Goal: Find contact information: Obtain details needed to contact an individual or organization

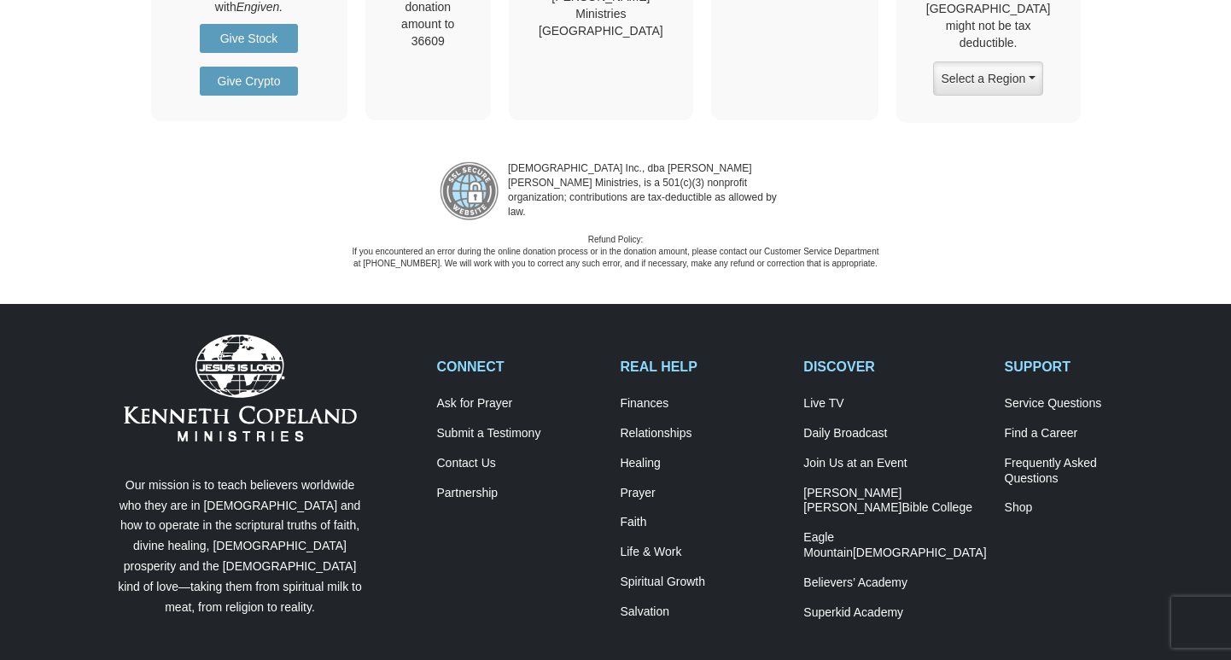
scroll to position [2390, 0]
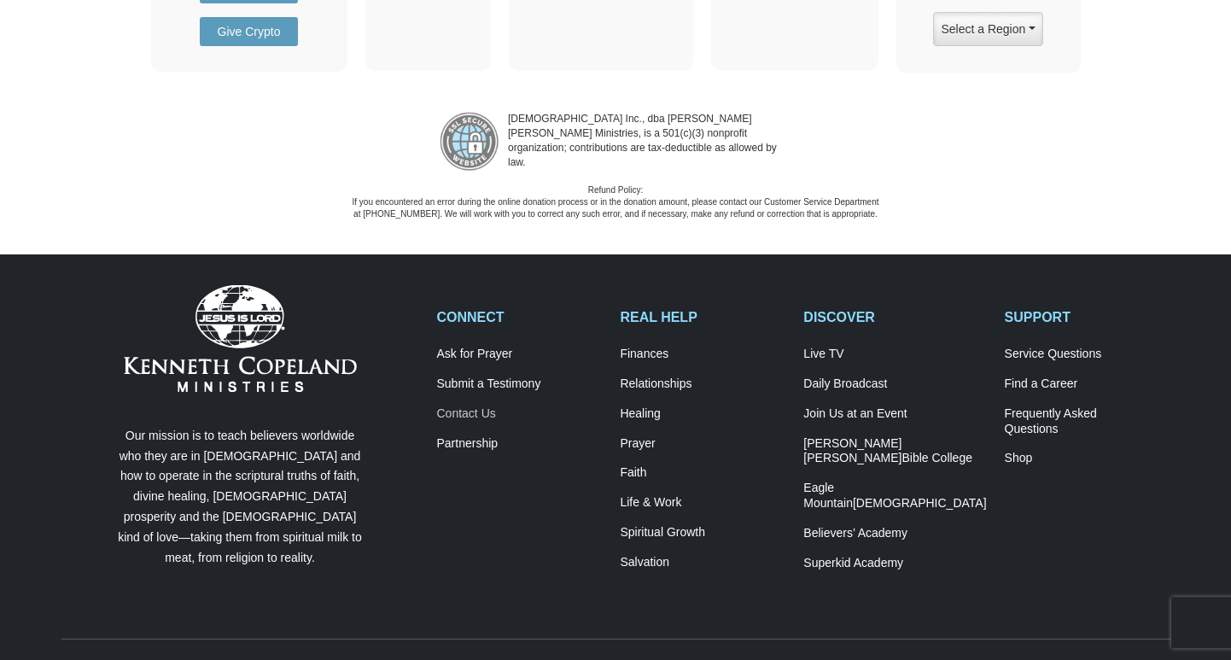
click at [461, 406] on link "Contact Us" at bounding box center [520, 413] width 166 height 15
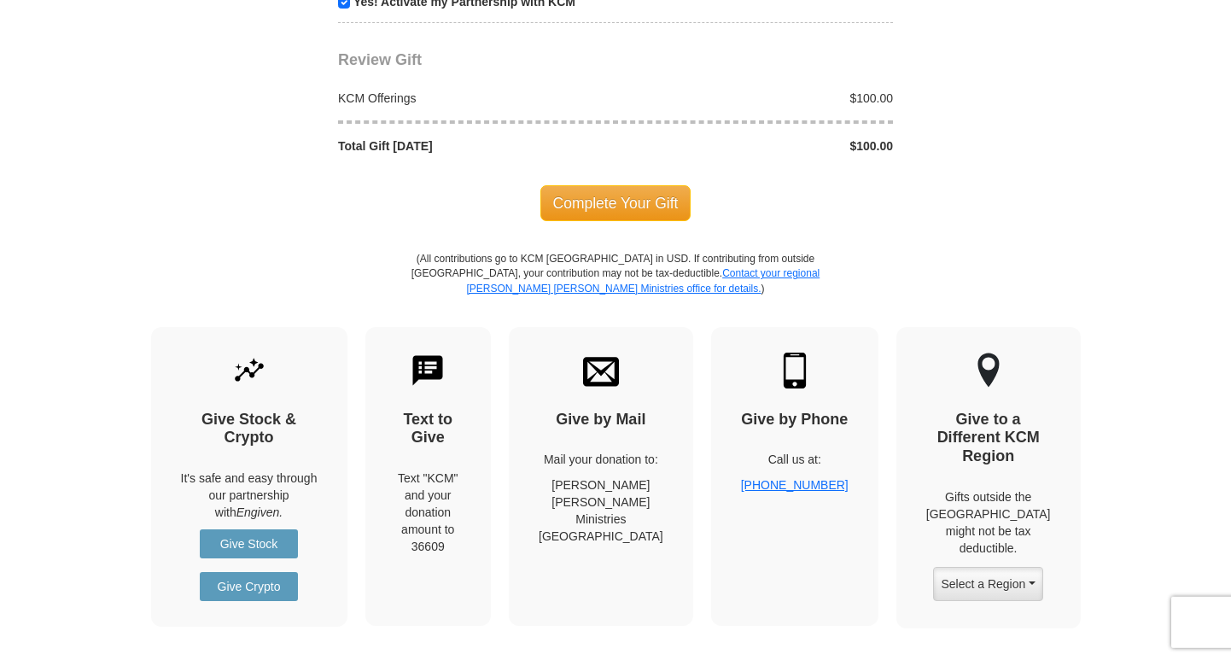
scroll to position [1872, 0]
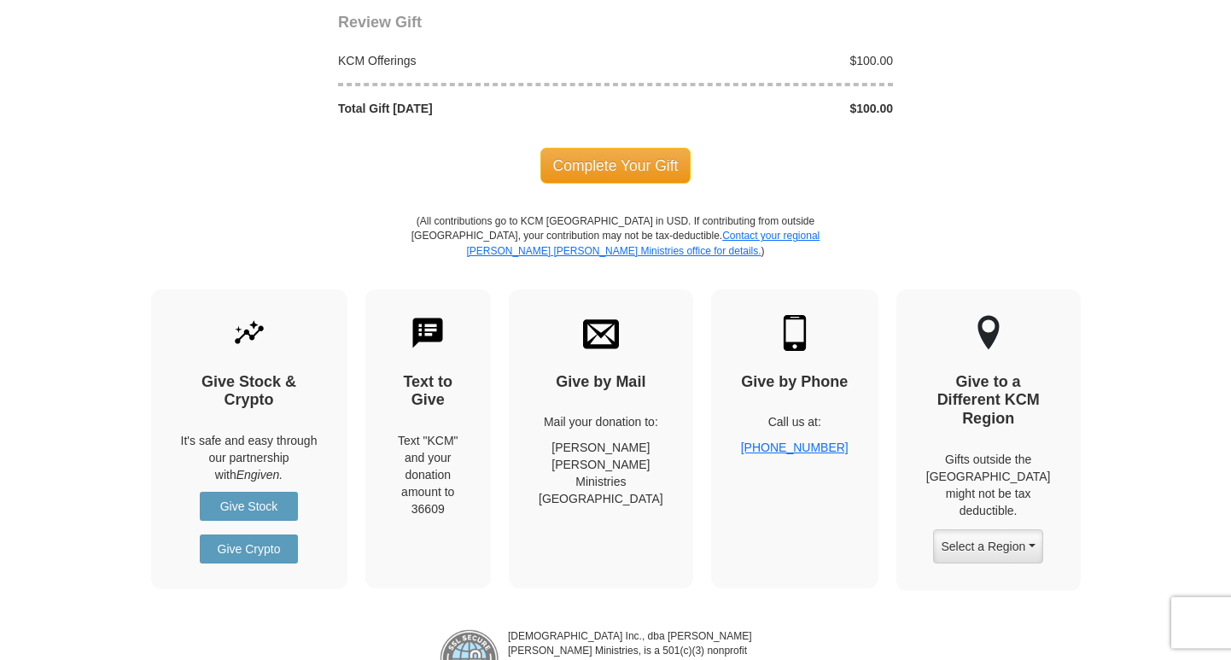
drag, startPoint x: 648, startPoint y: 500, endPoint x: 589, endPoint y: 455, distance: 74.3
click at [589, 455] on p "[PERSON_NAME] [PERSON_NAME] Ministries [GEOGRAPHIC_DATA], [GEOGRAPHIC_DATA] 761…" at bounding box center [601, 473] width 125 height 68
click at [619, 329] on img at bounding box center [601, 333] width 36 height 36
click at [663, 504] on p "[PERSON_NAME] [PERSON_NAME] Ministries [GEOGRAPHIC_DATA], [GEOGRAPHIC_DATA] 761…" at bounding box center [601, 473] width 125 height 68
drag, startPoint x: 634, startPoint y: 490, endPoint x: 573, endPoint y: 448, distance: 74.3
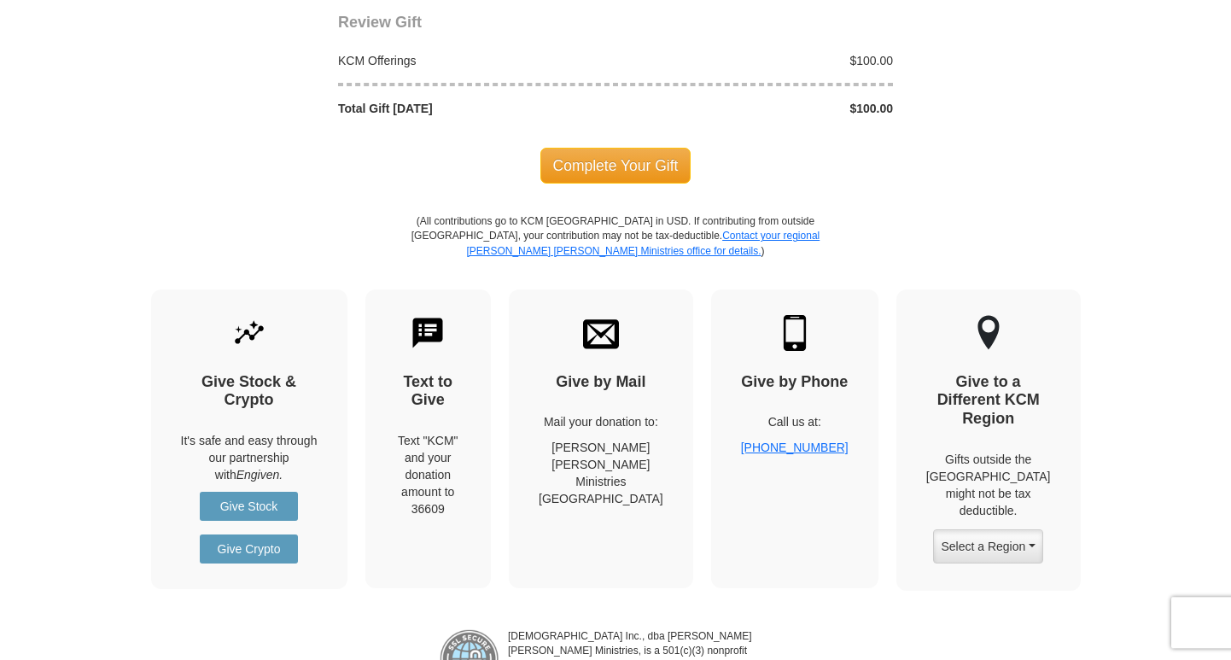
click at [573, 448] on div "Give by Mail Mail your donation to: [PERSON_NAME] [PERSON_NAME] Ministries [GEO…" at bounding box center [601, 438] width 184 height 299
click at [671, 510] on div "Give by Mail Mail your donation to: [PERSON_NAME] [PERSON_NAME] Ministries [GEO…" at bounding box center [601, 438] width 184 height 299
drag, startPoint x: 651, startPoint y: 502, endPoint x: 576, endPoint y: 409, distance: 119.6
click at [576, 409] on div "Give by Mail Mail your donation to: [PERSON_NAME] [PERSON_NAME] Ministries [GEO…" at bounding box center [601, 438] width 184 height 299
copy div "Mail your donation to: [PERSON_NAME] [PERSON_NAME] Ministries [GEOGRAPHIC_DATA]"
